Goal: Book appointment/travel/reservation

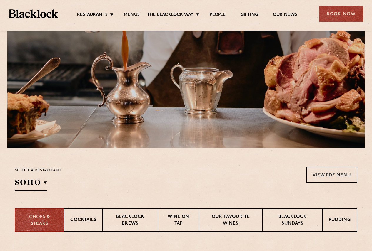
scroll to position [68, 0]
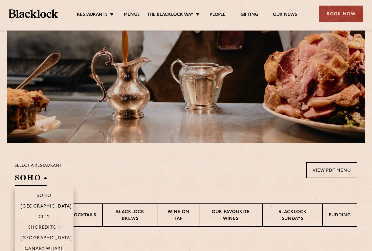
click at [41, 182] on h2 "SOHO" at bounding box center [31, 179] width 32 height 13
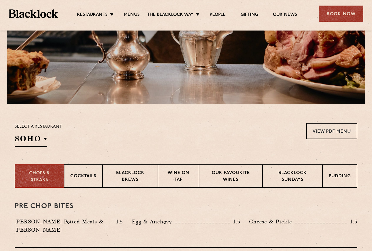
scroll to position [108, 0]
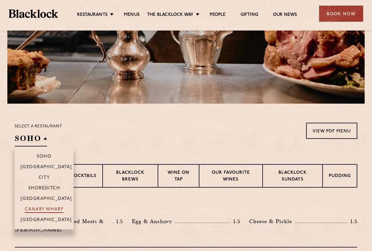
click at [36, 212] on p "Canary Wharf" at bounding box center [44, 210] width 39 height 6
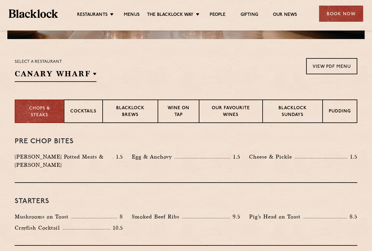
scroll to position [176, 0]
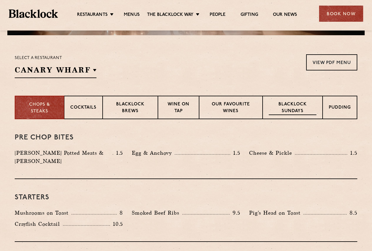
click at [281, 108] on p "Blacklock Sundays" at bounding box center [293, 108] width 48 height 14
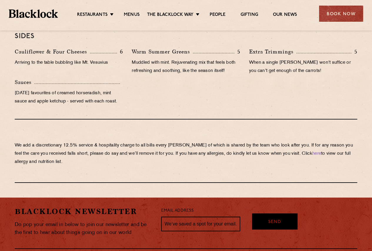
scroll to position [617, 0]
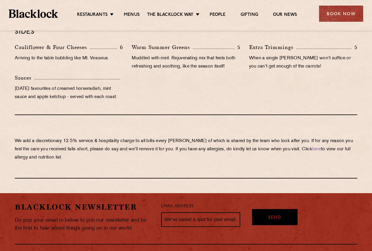
click at [343, 14] on div "Book Now" at bounding box center [341, 14] width 44 height 16
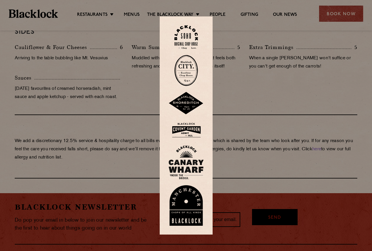
click at [186, 165] on img at bounding box center [185, 162] width 35 height 34
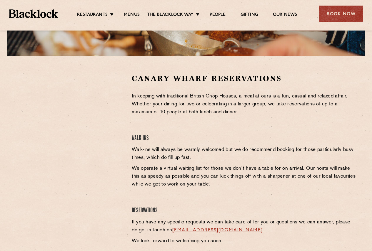
scroll to position [157, 0]
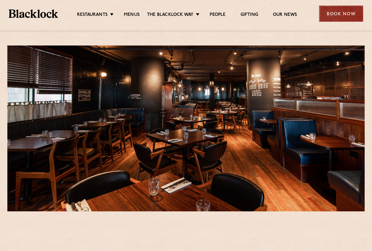
click at [348, 11] on div "Book Now" at bounding box center [341, 14] width 44 height 16
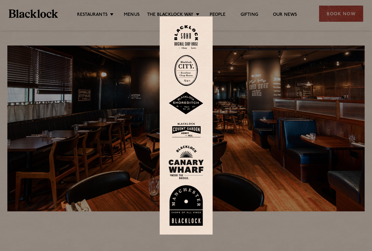
click at [190, 36] on img at bounding box center [186, 37] width 24 height 24
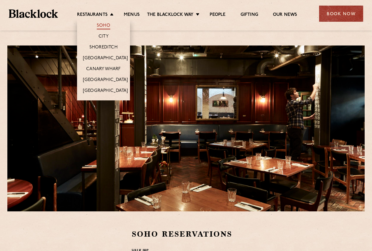
click at [99, 25] on link "Soho" at bounding box center [104, 26] width 14 height 6
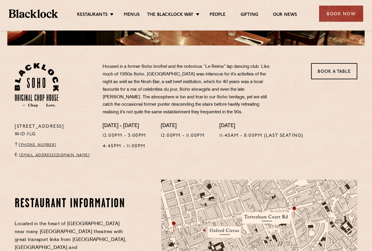
scroll to position [157, 0]
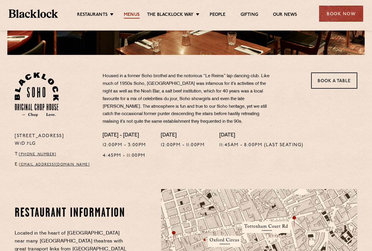
click at [129, 13] on link "Menus" at bounding box center [132, 15] width 16 height 6
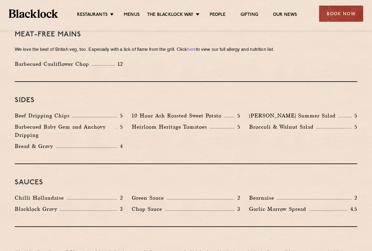
scroll to position [852, 0]
